Goal: Check status: Check status

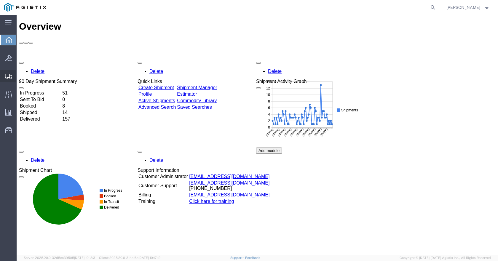
click at [20, 74] on span "Shipments" at bounding box center [18, 76] width 4 height 12
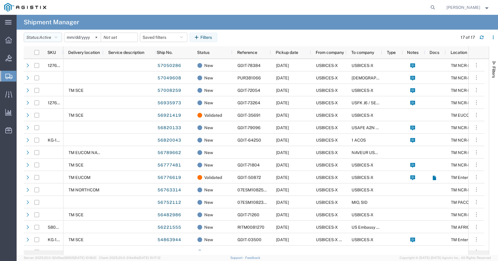
click at [58, 37] on icon "button" at bounding box center [56, 37] width 3 height 4
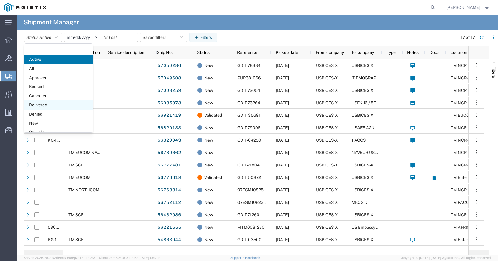
click at [49, 103] on span "Delivered" at bounding box center [58, 105] width 69 height 9
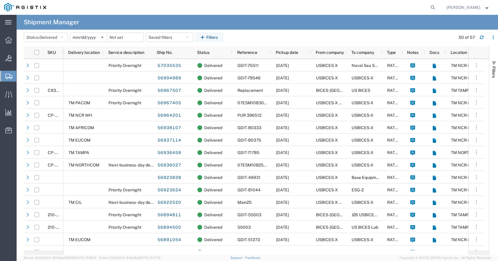
click at [465, 7] on span "[PERSON_NAME]" at bounding box center [464, 7] width 34 height 7
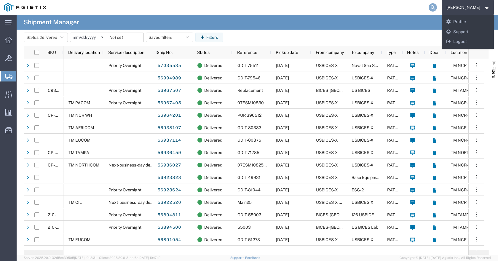
click at [437, 7] on icon at bounding box center [433, 7] width 8 height 8
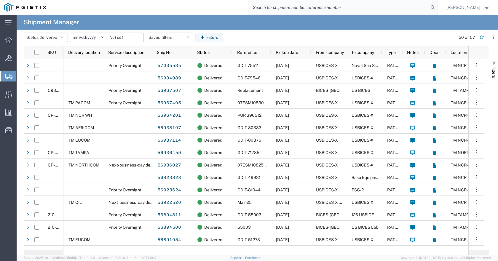
click at [297, 10] on input "search" at bounding box center [339, 7] width 180 height 14
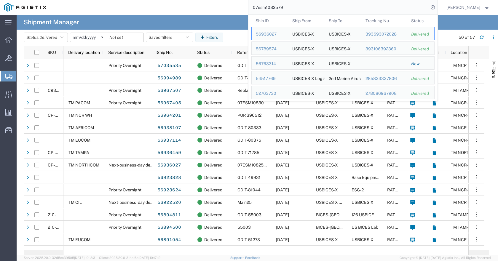
click at [297, 0] on form "07esm1082579 Ship ID Ship From Ship To Tracking Nu. Status Ship ID 56936027 Shi…" at bounding box center [343, 7] width 190 height 15
click at [299, 8] on input "07esm1082579" at bounding box center [339, 7] width 180 height 14
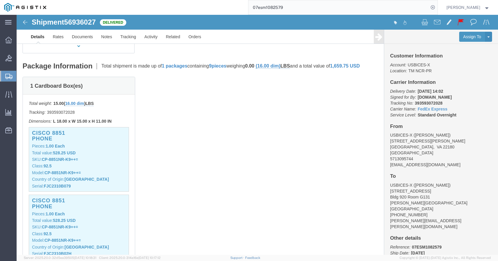
scroll to position [119, 0]
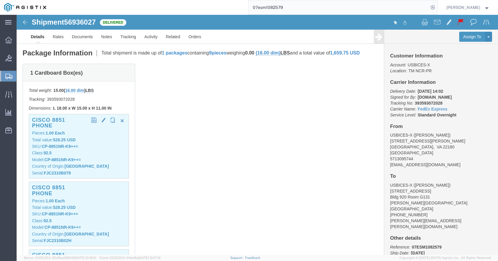
click b "FJC2310B079"
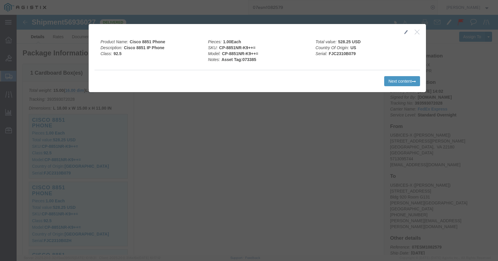
click icon "button"
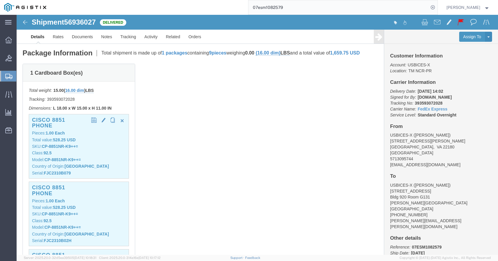
click b "FJC2310B079"
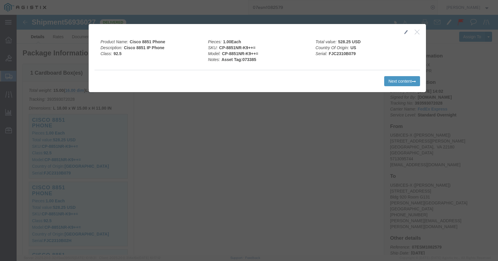
click icon "button"
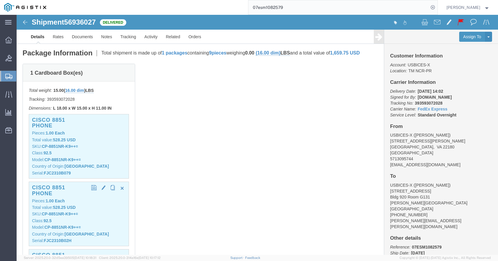
click b "FJC2310B02H"
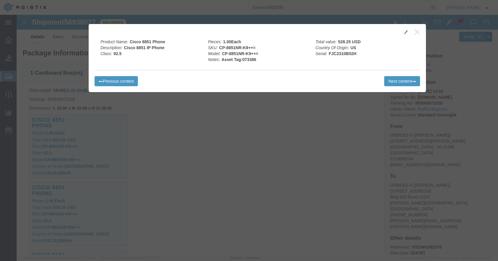
click icon "button"
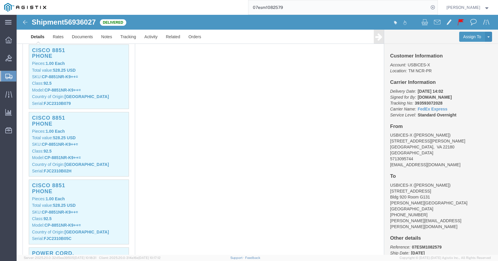
scroll to position [208, 0]
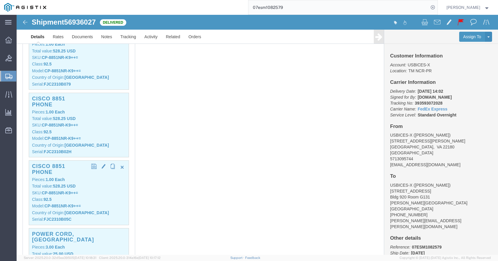
click b "FJC2310B05C"
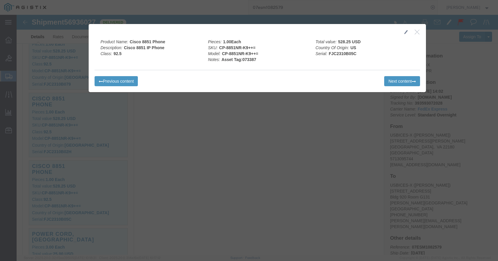
click icon "button"
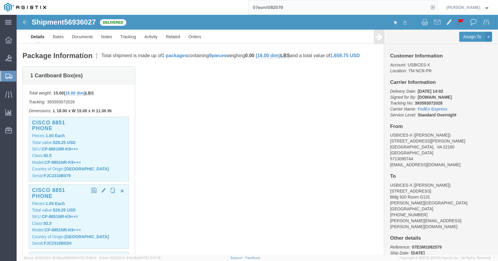
scroll to position [148, 0]
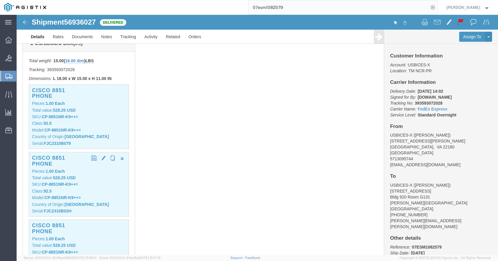
click b "FJC2310B02H"
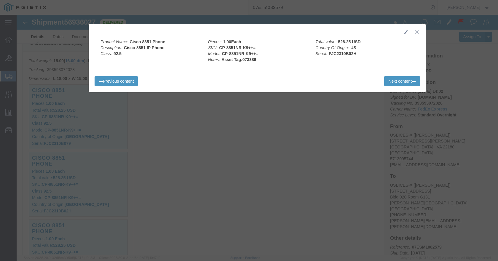
click icon "button"
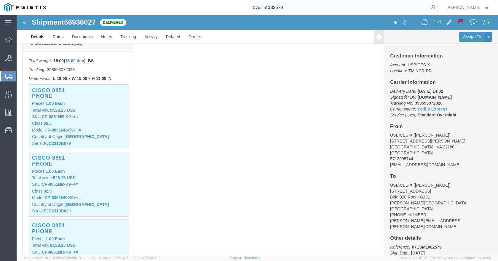
scroll to position [208, 0]
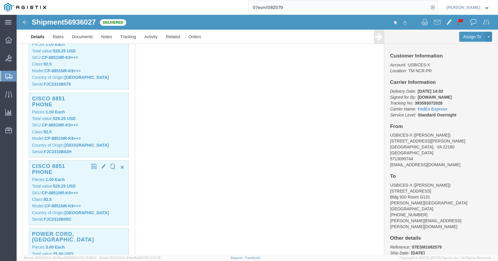
click b "FJC2310B05C"
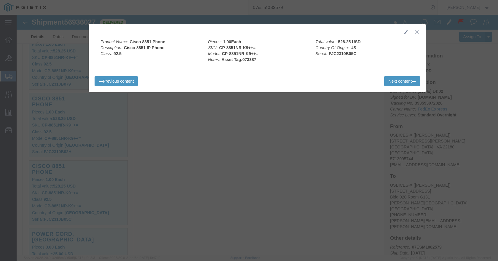
click icon "button"
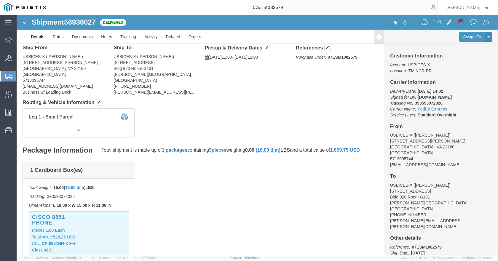
scroll to position [0, 0]
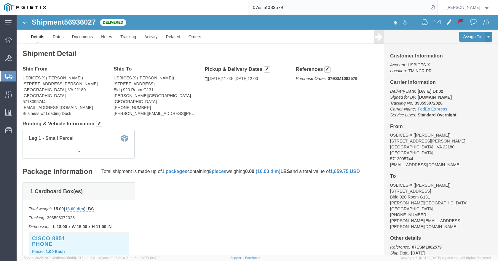
click icon
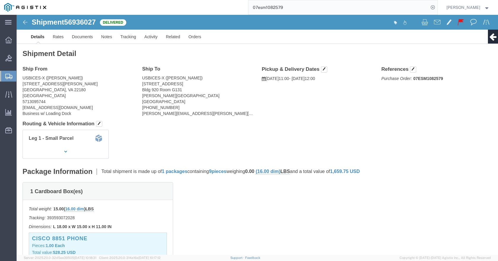
click icon
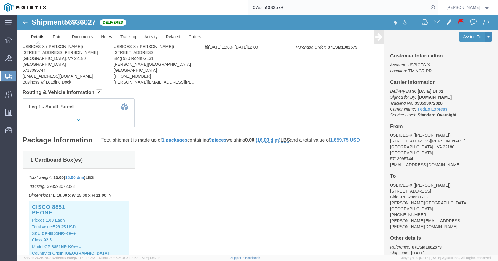
scroll to position [30, 0]
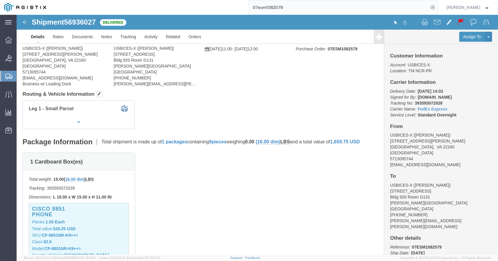
click img
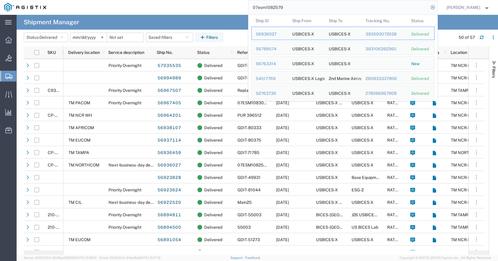
click at [326, 8] on input "07esm1082579" at bounding box center [339, 7] width 180 height 14
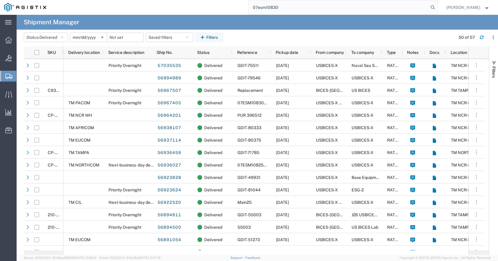
click at [303, 5] on input "07esm10830" at bounding box center [339, 7] width 180 height 14
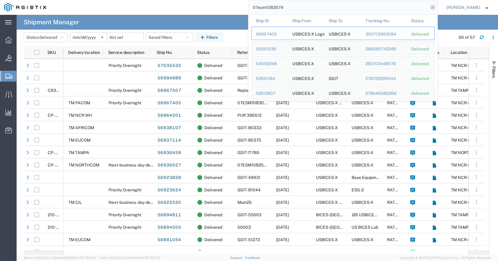
click at [280, 33] on div "56967405" at bounding box center [270, 34] width 28 height 6
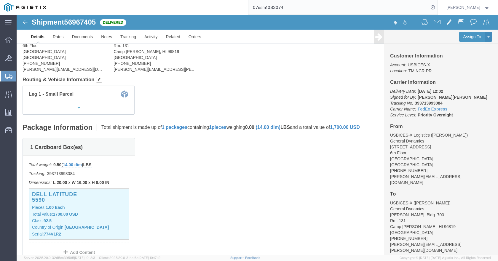
scroll to position [89, 0]
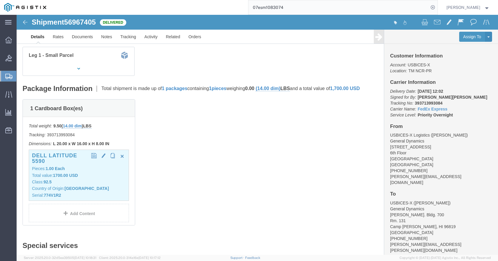
click b "774V1R2"
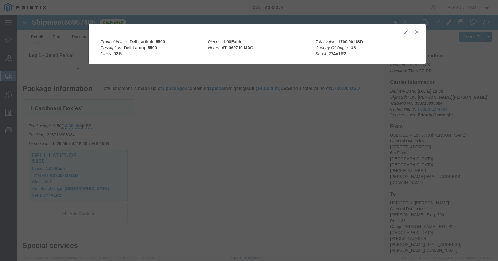
click icon "button"
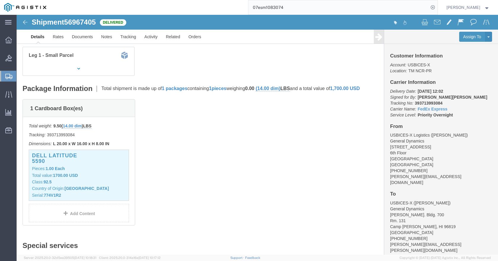
click div "Shipment 56967405 Delivered"
click img
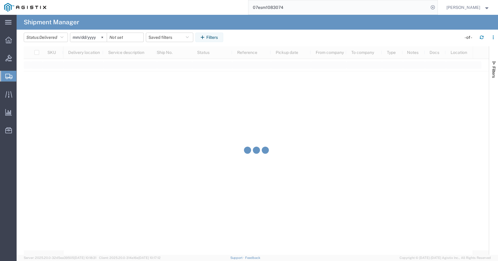
click at [330, 7] on input "07esm1083074" at bounding box center [339, 7] width 180 height 14
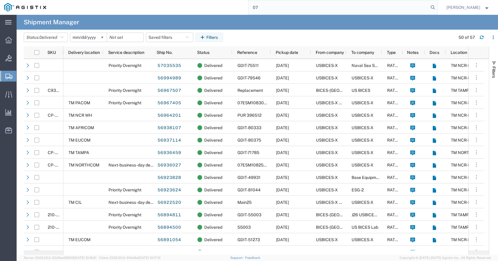
type input "0"
type input "GDIT-57919"
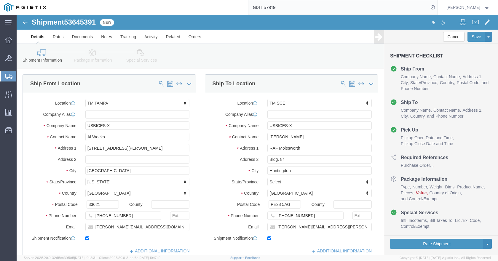
select select "34240"
click at [4, 76] on div at bounding box center [8, 76] width 17 height 11
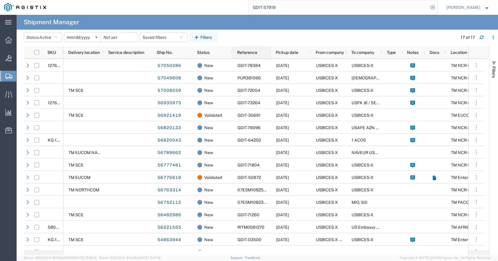
click at [257, 52] on div "Reference" at bounding box center [252, 52] width 31 height 9
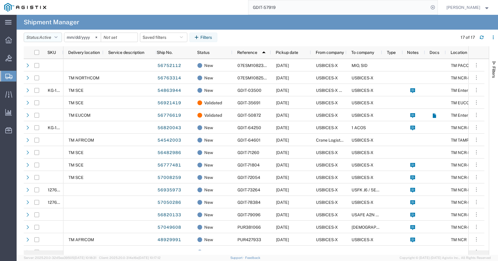
click at [55, 37] on button "Status: Active" at bounding box center [43, 37] width 38 height 9
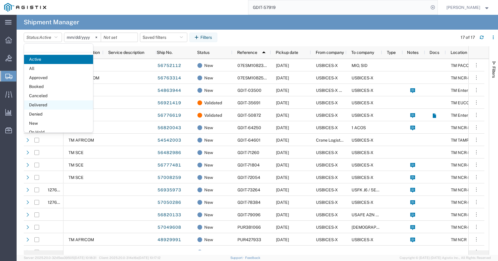
click at [44, 106] on span "Delivered" at bounding box center [58, 105] width 69 height 9
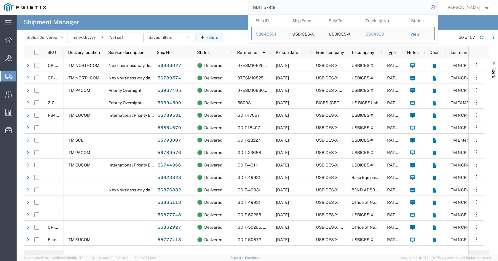
click at [340, 7] on input "GDIT-57919" at bounding box center [339, 7] width 180 height 14
click at [276, 36] on div "53645391" at bounding box center [270, 34] width 28 height 6
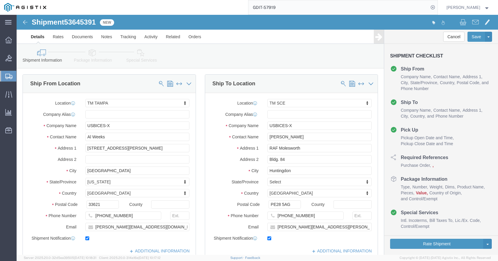
select select "34240"
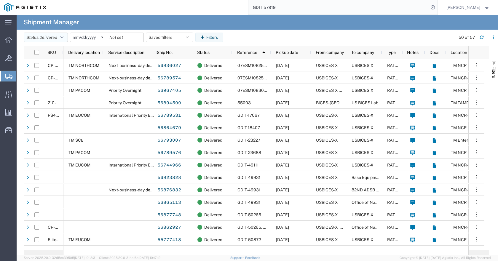
click at [63, 36] on icon "button" at bounding box center [62, 37] width 3 height 4
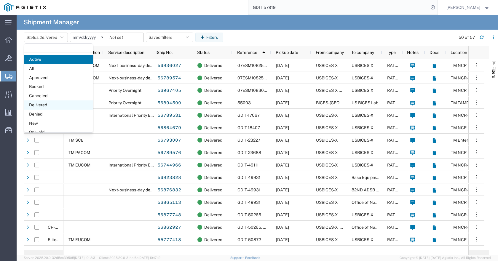
click at [58, 105] on span "Delivered" at bounding box center [58, 105] width 69 height 9
